Goal: Task Accomplishment & Management: Manage account settings

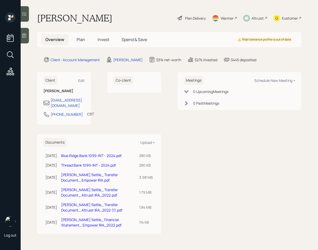
click at [23, 36] on icon at bounding box center [24, 35] width 5 height 5
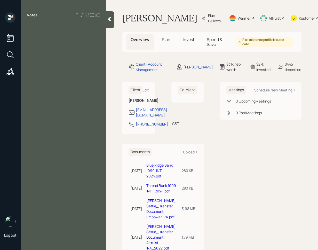
click at [112, 20] on icon at bounding box center [109, 19] width 5 height 5
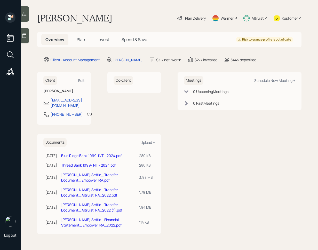
click at [28, 13] on div at bounding box center [25, 14] width 8 height 16
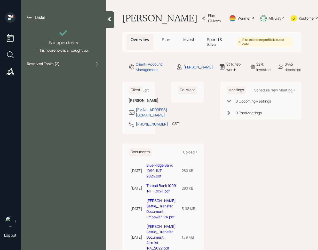
click at [82, 66] on div "Resolved Tasks ( 2 )" at bounding box center [63, 64] width 73 height 6
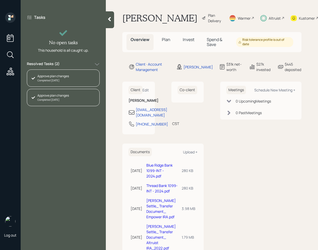
click at [83, 66] on div "Resolved Tasks ( 2 )" at bounding box center [63, 64] width 73 height 6
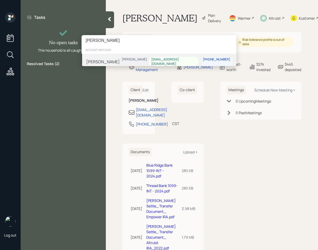
type input "[PERSON_NAME]"
click at [125, 59] on div "[PERSON_NAME] [PERSON_NAME] [EMAIL_ADDRESS][DOMAIN_NAME] [PHONE_NUMBER]" at bounding box center [159, 62] width 155 height 16
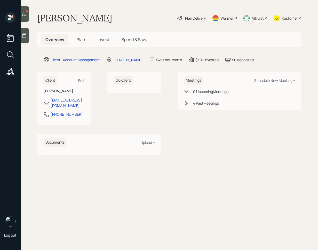
click at [99, 39] on span "Invest" at bounding box center [104, 40] width 12 height 6
